Goal: Communication & Community: Participate in discussion

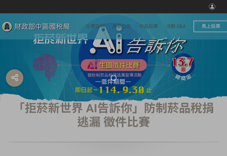
select select "vote"
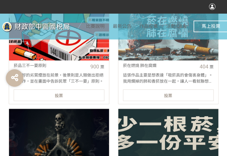
scroll to position [291, 0]
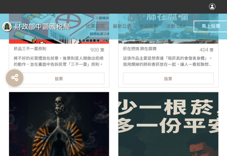
click at [43, 80] on div "投票" at bounding box center [59, 79] width 90 height 12
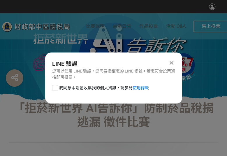
scroll to position [0, 0]
click at [55, 89] on div at bounding box center [55, 88] width 6 height 6
checkbox input "true"
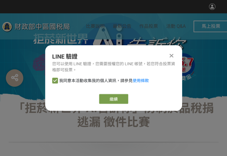
click at [54, 89] on div "我同意本活動收集我的個人資訊，請參見 使用條款" at bounding box center [113, 84] width 137 height 12
click at [119, 98] on link "繼續" at bounding box center [113, 99] width 29 height 10
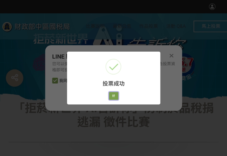
drag, startPoint x: 114, startPoint y: 97, endPoint x: 116, endPoint y: 77, distance: 19.6
click at [114, 97] on button "好" at bounding box center [113, 96] width 9 height 8
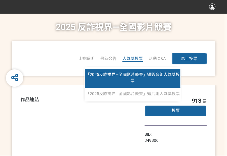
click at [138, 79] on link "「2025反詐視界—全國影片競賽」短影音組人氣獎投票" at bounding box center [132, 78] width 95 height 19
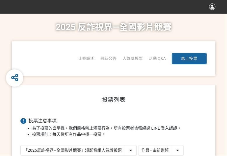
click at [164, 149] on select "作品 - 由新到舊 作品 - 由舊到新 票數 - 由多到少 票數 - 由少到多" at bounding box center [160, 151] width 45 height 10
select select "vote"
click at [138, 146] on select "作品 - 由新到舊 作品 - 由舊到新 票數 - 由多到少 票數 - 由少到多" at bounding box center [160, 151] width 45 height 10
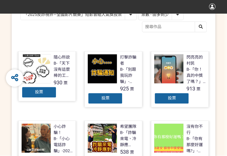
scroll to position [145, 0]
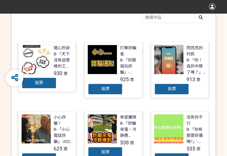
click at [177, 93] on div "投票" at bounding box center [171, 89] width 35 height 12
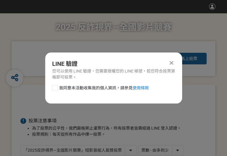
click at [53, 89] on div at bounding box center [55, 88] width 6 height 6
checkbox input "true"
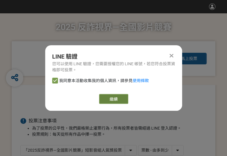
click at [115, 96] on button "繼續" at bounding box center [113, 99] width 29 height 10
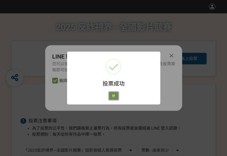
click at [113, 95] on button "好" at bounding box center [113, 96] width 9 height 8
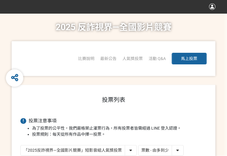
scroll to position [93, 0]
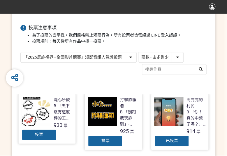
click at [83, 61] on select "「2025反詐視界—全國影片競賽」短影音組人氣獎投票 「2025反詐視界—全國影片競賽」短片組人氣獎投票" at bounding box center [78, 57] width 115 height 10
select select "13146"
click at [21, 52] on select "「2025反詐視界—全國影片競賽」短影音組人氣獎投票 「2025反詐視界—全國影片競賽」短片組人氣獎投票" at bounding box center [78, 57] width 115 height 10
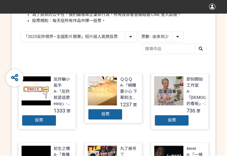
scroll to position [116, 0]
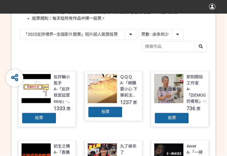
click at [116, 113] on div "投票" at bounding box center [105, 112] width 35 height 12
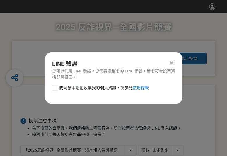
scroll to position [0, 0]
click at [53, 88] on div at bounding box center [55, 88] width 6 height 6
checkbox input "true"
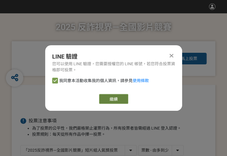
click at [106, 102] on button "繼續" at bounding box center [113, 99] width 29 height 10
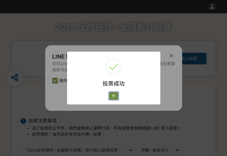
click at [112, 97] on button "好" at bounding box center [113, 96] width 9 height 8
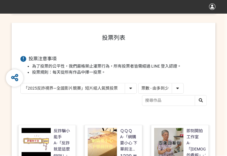
scroll to position [83, 0]
